Goal: Information Seeking & Learning: Learn about a topic

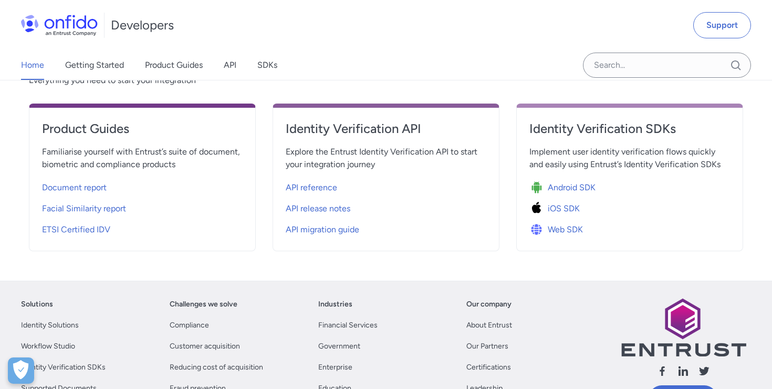
scroll to position [398, 0]
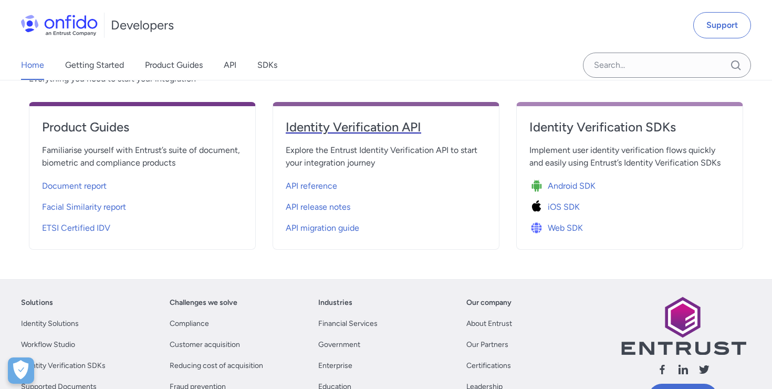
click at [344, 133] on h4 "Identity Verification API" at bounding box center [386, 127] width 201 height 17
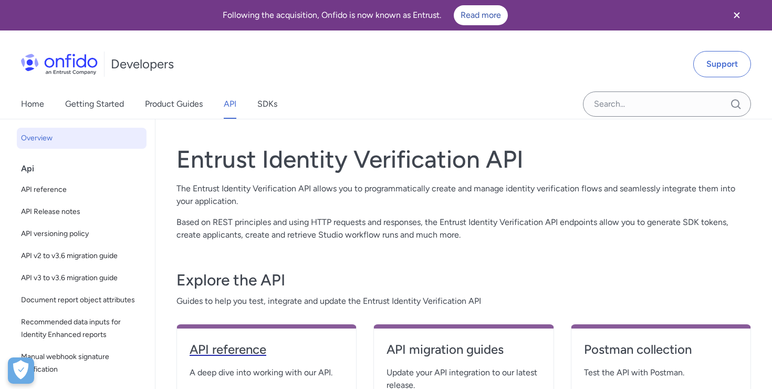
click at [230, 351] on h4 "API reference" at bounding box center [267, 349] width 154 height 17
select select "http"
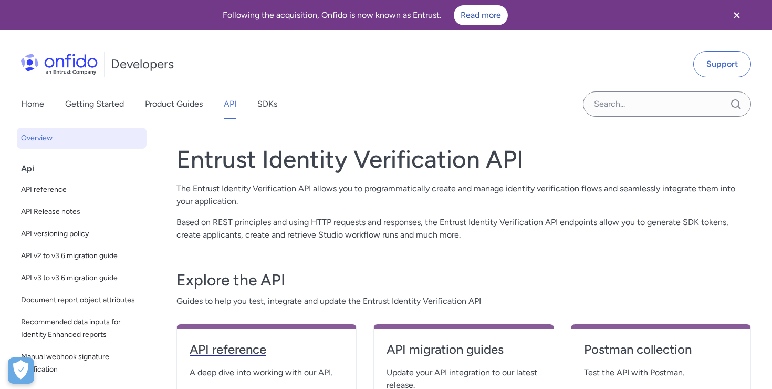
select select "http"
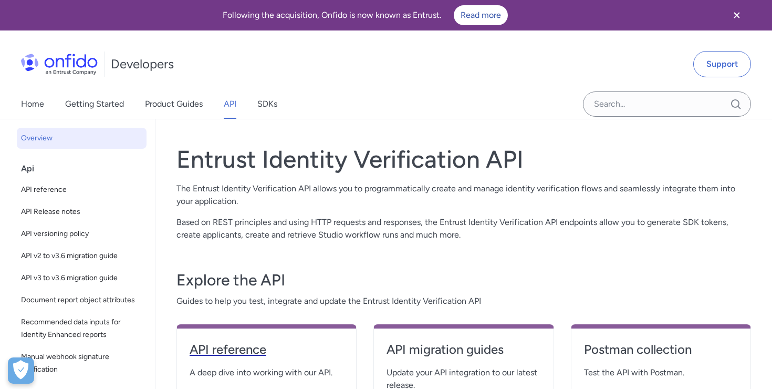
select select "http"
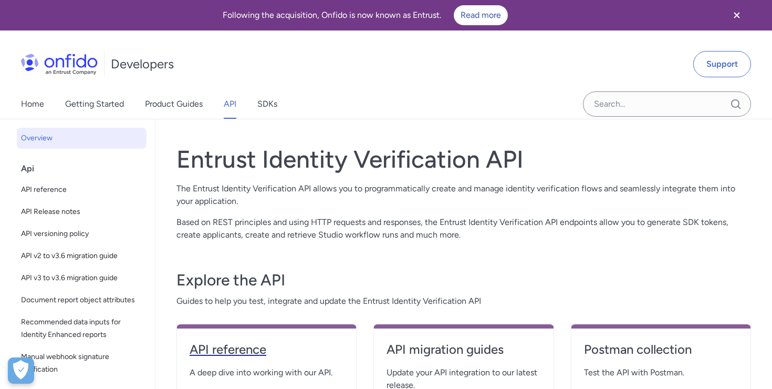
select select "http"
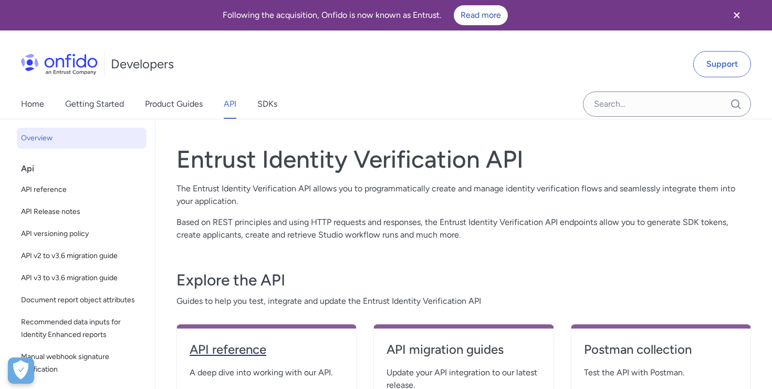
select select "http"
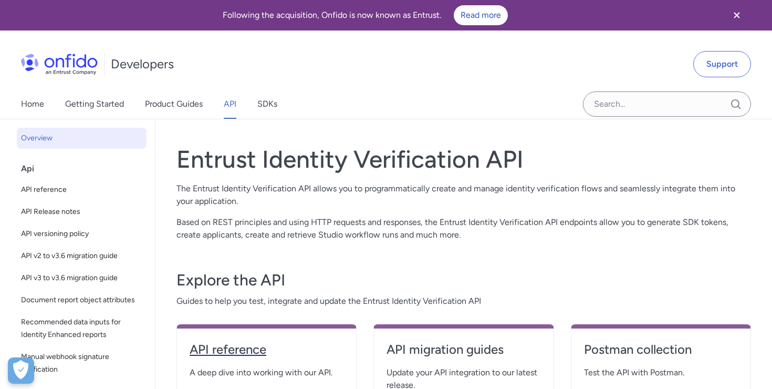
select select "http"
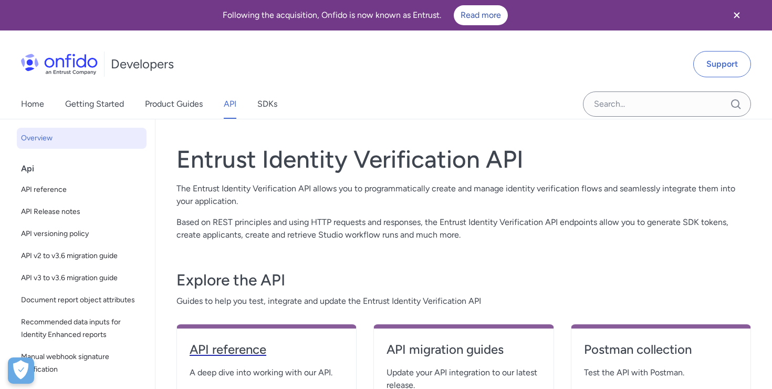
select select "http"
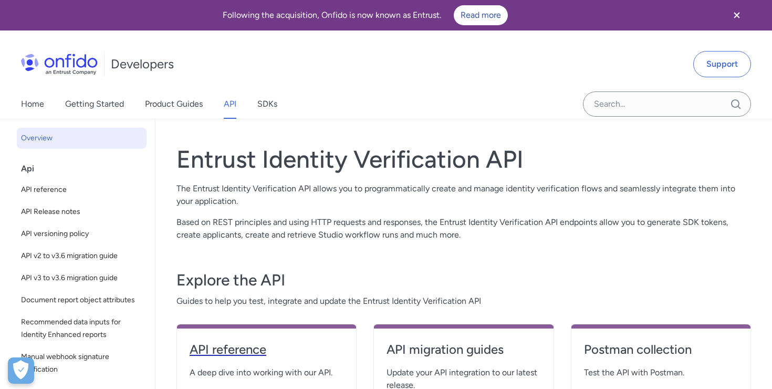
select select "http"
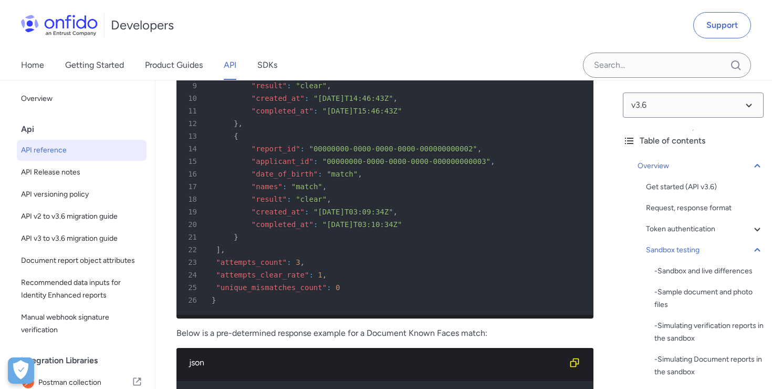
scroll to position [5689, 0]
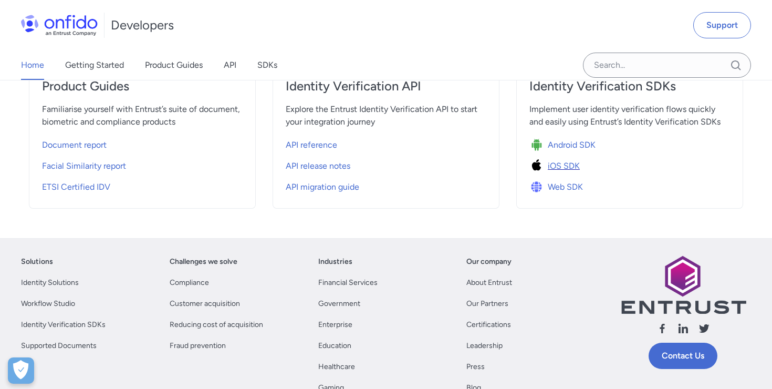
scroll to position [435, 0]
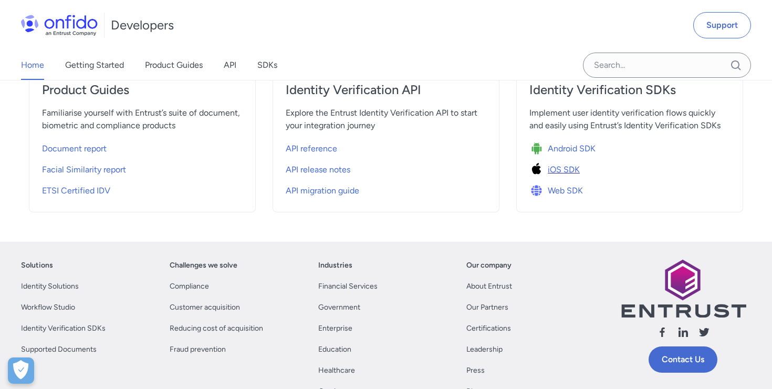
click at [557, 171] on span "iOS SDK" at bounding box center [564, 169] width 32 height 13
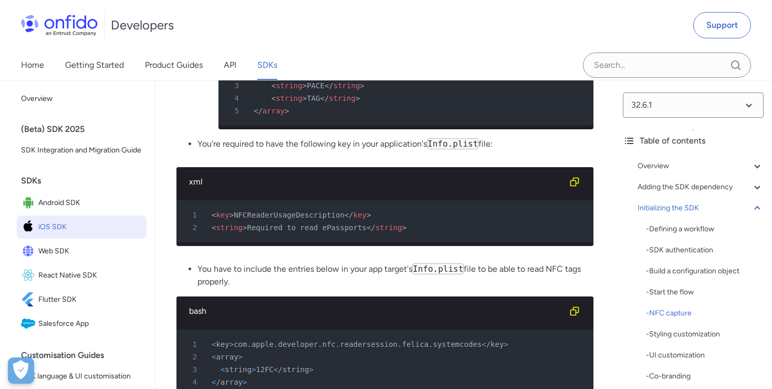
scroll to position [3794, 0]
